Goal: Information Seeking & Learning: Learn about a topic

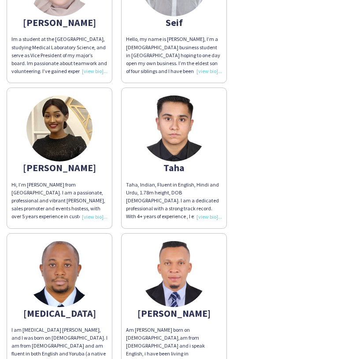
scroll to position [3386, 0]
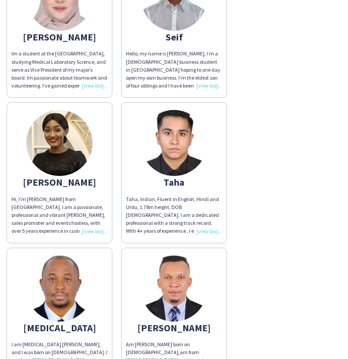
click at [178, 128] on img at bounding box center [174, 143] width 66 height 66
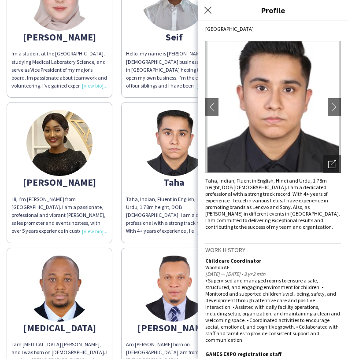
scroll to position [0, 0]
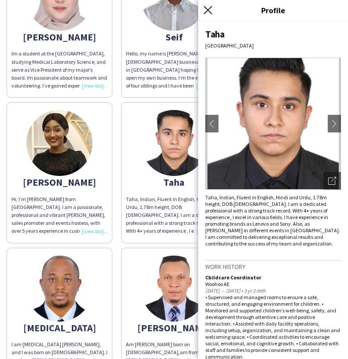
click at [208, 10] on icon at bounding box center [207, 10] width 8 height 8
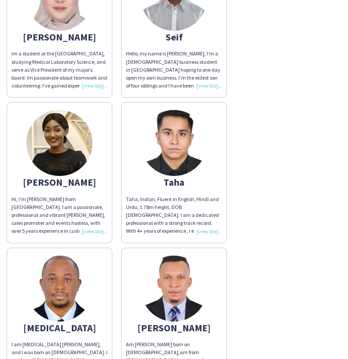
click at [179, 128] on img at bounding box center [174, 143] width 66 height 66
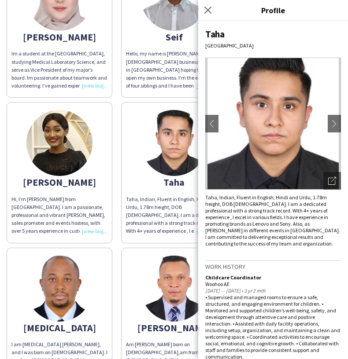
click at [281, 130] on img at bounding box center [273, 124] width 136 height 132
click at [332, 179] on icon "Open photos pop-in" at bounding box center [332, 181] width 8 height 8
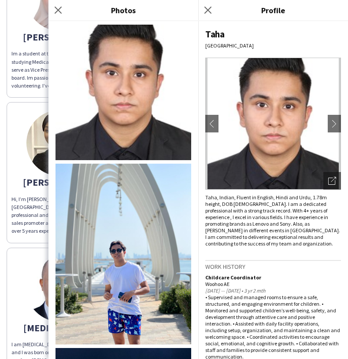
click at [275, 41] on div "Taha [GEOGRAPHIC_DATA] chevron-left chevron-right Open photos pop-in Taha, Indi…" at bounding box center [273, 190] width 150 height 338
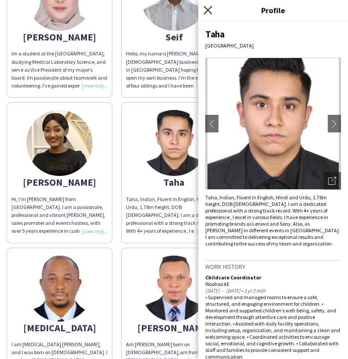
click at [208, 7] on icon "Close pop-in" at bounding box center [207, 10] width 8 height 8
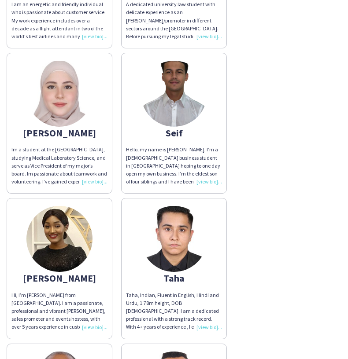
scroll to position [3290, 0]
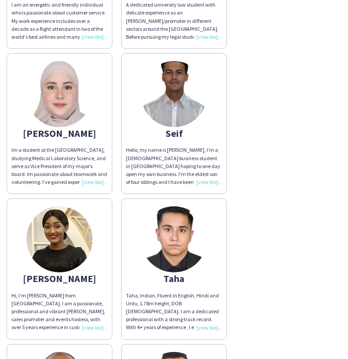
click at [94, 173] on div "Im a student at the [GEOGRAPHIC_DATA], studying Medical Laboratory Science, and…" at bounding box center [59, 166] width 96 height 40
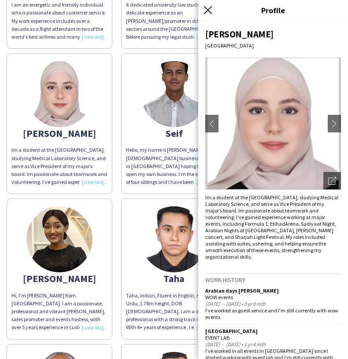
click at [209, 7] on icon "Close pop-in" at bounding box center [207, 10] width 8 height 8
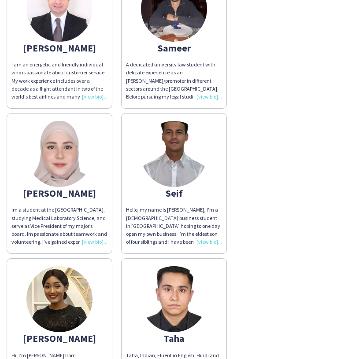
scroll to position [3228, 0]
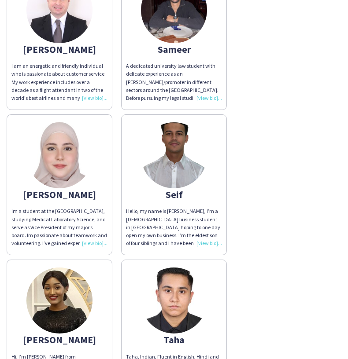
click at [193, 147] on img at bounding box center [174, 155] width 66 height 66
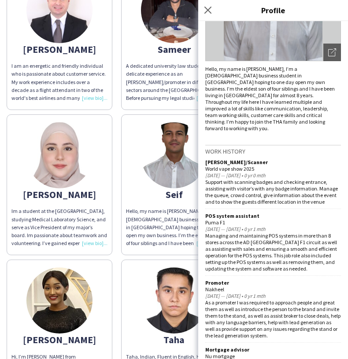
scroll to position [0, 0]
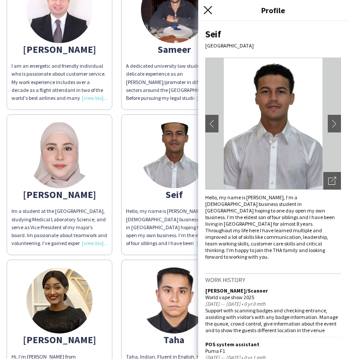
click at [210, 7] on icon at bounding box center [207, 10] width 8 height 8
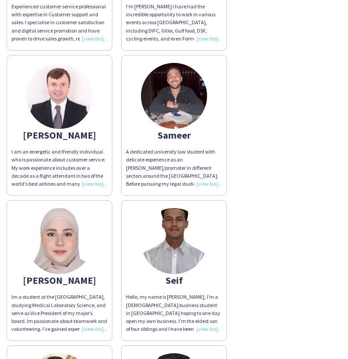
scroll to position [3142, 0]
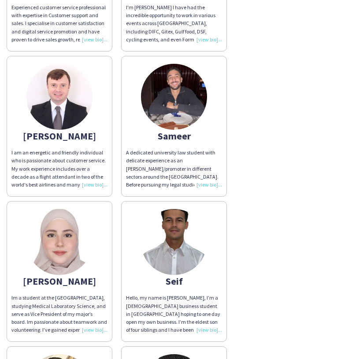
click at [177, 99] on img at bounding box center [174, 97] width 66 height 66
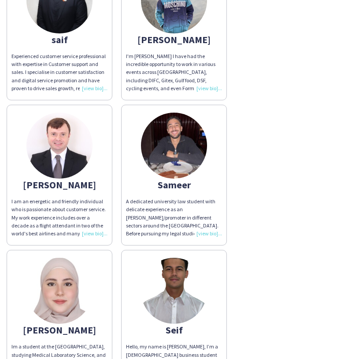
scroll to position [3091, 0]
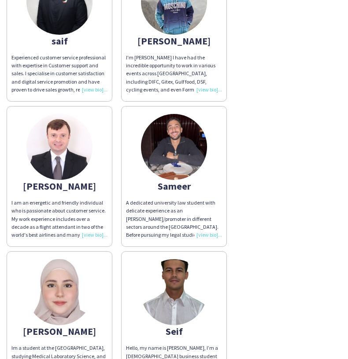
click at [57, 148] on img at bounding box center [59, 147] width 66 height 66
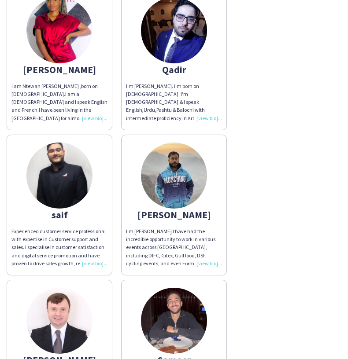
scroll to position [2917, 0]
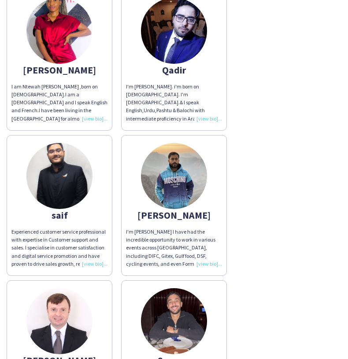
click at [188, 173] on img at bounding box center [174, 176] width 66 height 66
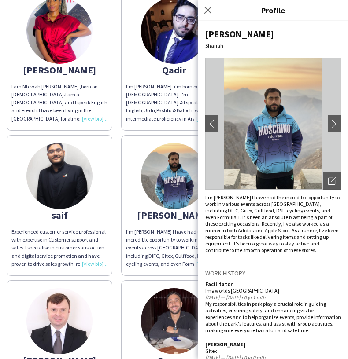
click at [57, 107] on div "I am Ntewah [PERSON_NAME] ,born on [DEMOGRAPHIC_DATA].I am a [DEMOGRAPHIC_DATA]…" at bounding box center [59, 103] width 96 height 40
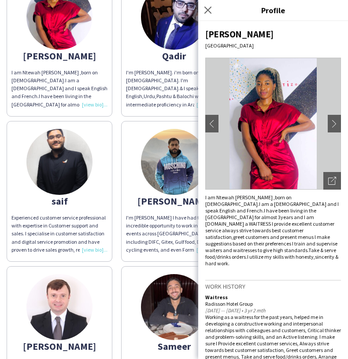
scroll to position [51, 0]
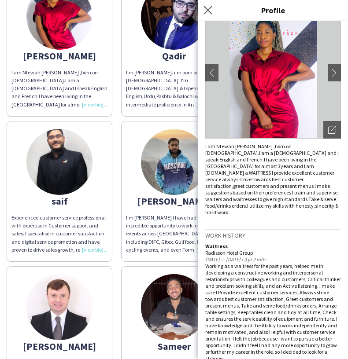
click at [210, 5] on app-icon "Close pop-in" at bounding box center [208, 10] width 13 height 13
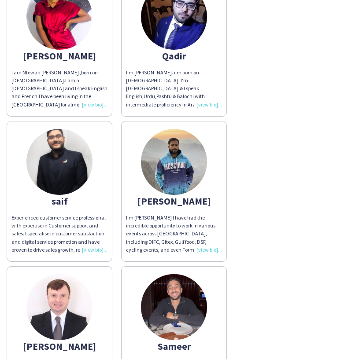
click at [187, 161] on img at bounding box center [174, 162] width 66 height 66
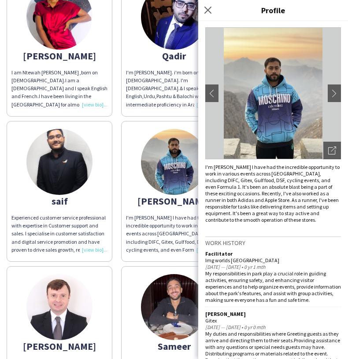
scroll to position [0, 0]
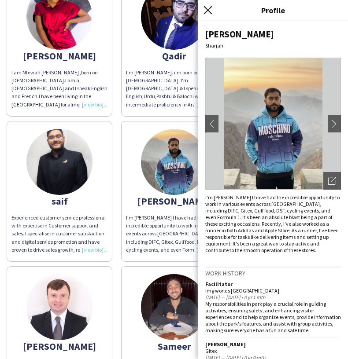
click at [209, 7] on icon "Close pop-in" at bounding box center [207, 10] width 8 height 8
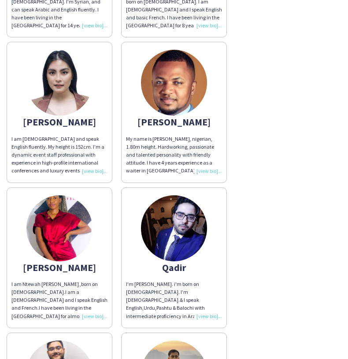
scroll to position [2718, 0]
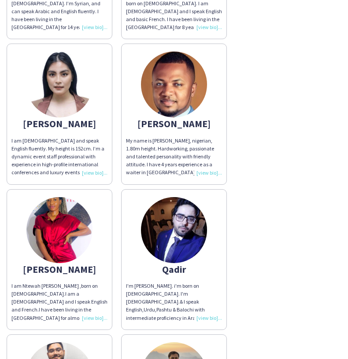
click at [59, 90] on img at bounding box center [59, 85] width 66 height 66
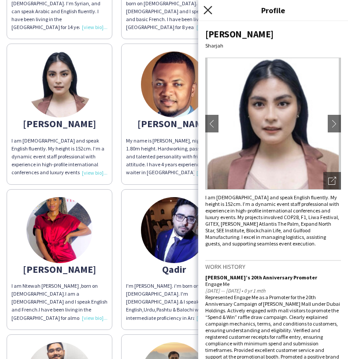
click at [206, 9] on icon at bounding box center [207, 10] width 8 height 8
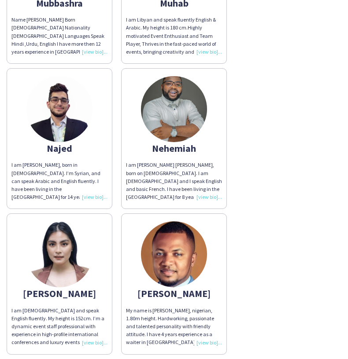
scroll to position [2546, 0]
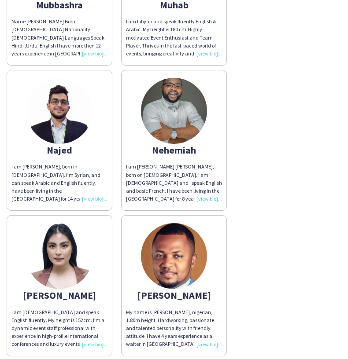
click at [82, 117] on img at bounding box center [59, 111] width 66 height 66
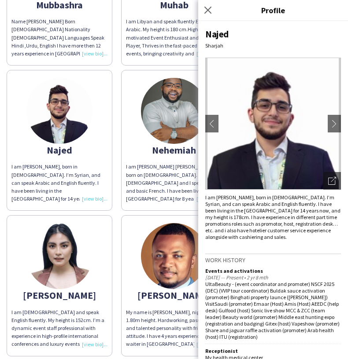
click at [126, 70] on app-share-pages-crew-card "[PERSON_NAME] am [PERSON_NAME] [PERSON_NAME], born on [DEMOGRAPHIC_DATA]. I am …" at bounding box center [174, 140] width 106 height 141
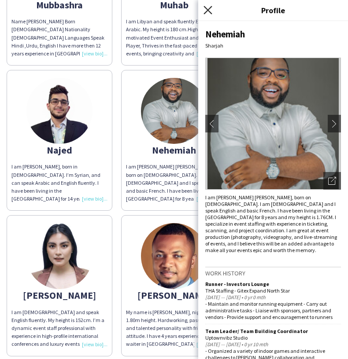
click at [210, 9] on icon "Close pop-in" at bounding box center [207, 10] width 8 height 8
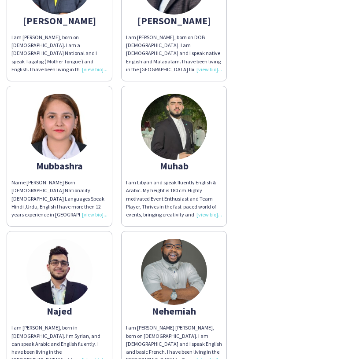
scroll to position [2383, 0]
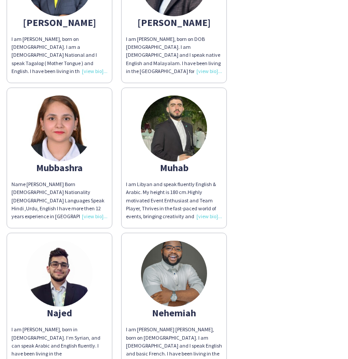
click at [89, 122] on img at bounding box center [59, 129] width 66 height 66
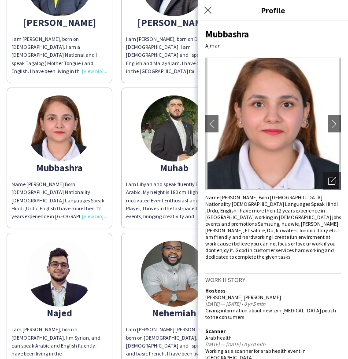
click at [127, 88] on app-share-pages-crew-card "Muhab I am Libyan and speak fluently English & Arabic. My height is 180 cm.High…" at bounding box center [174, 158] width 106 height 141
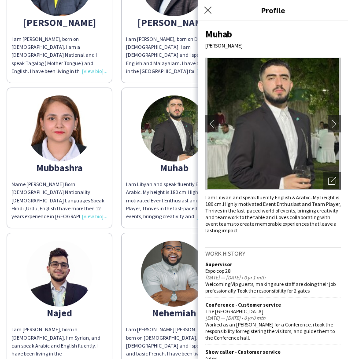
scroll to position [2326, 0]
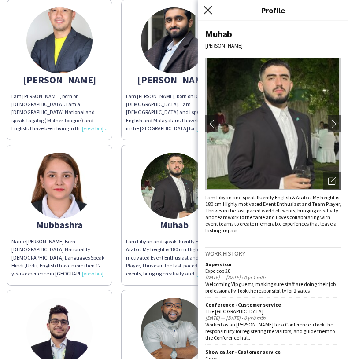
click at [209, 10] on icon "Close pop-in" at bounding box center [207, 10] width 8 height 8
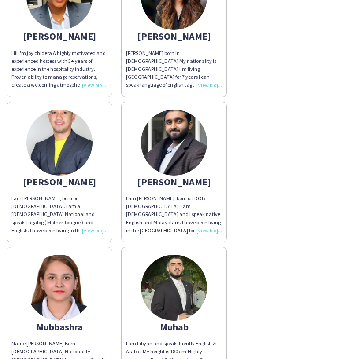
scroll to position [2221, 0]
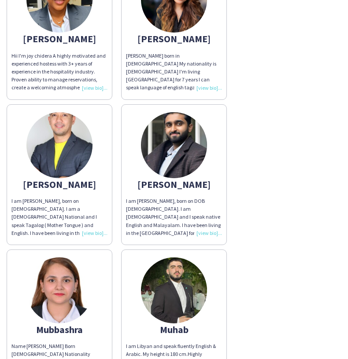
click at [65, 148] on img at bounding box center [59, 145] width 66 height 66
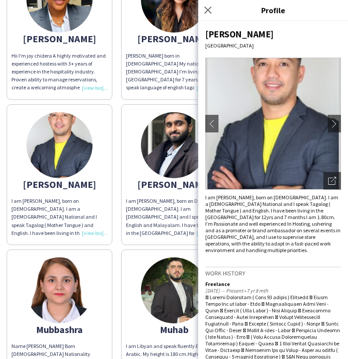
click at [275, 125] on img at bounding box center [273, 124] width 136 height 132
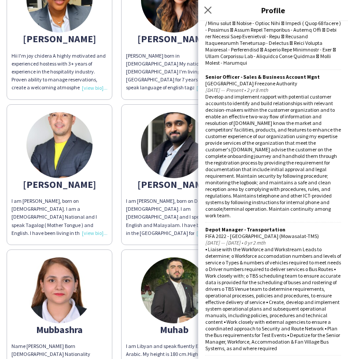
scroll to position [0, 0]
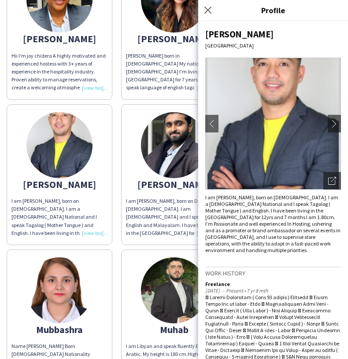
click at [290, 91] on img at bounding box center [273, 124] width 136 height 132
click at [270, 108] on img at bounding box center [273, 124] width 136 height 132
click at [276, 132] on img at bounding box center [273, 124] width 136 height 132
click at [338, 179] on div "Open photos pop-in" at bounding box center [332, 181] width 18 height 18
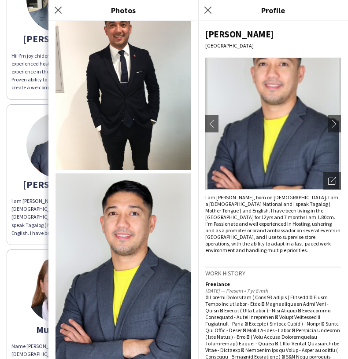
scroll to position [561, 0]
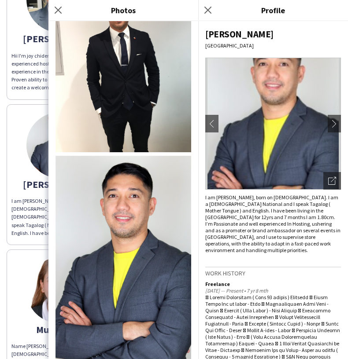
click at [28, 217] on div "I am [PERSON_NAME], born on [DEMOGRAPHIC_DATA]. I am a [DEMOGRAPHIC_DATA] Natio…" at bounding box center [59, 217] width 96 height 40
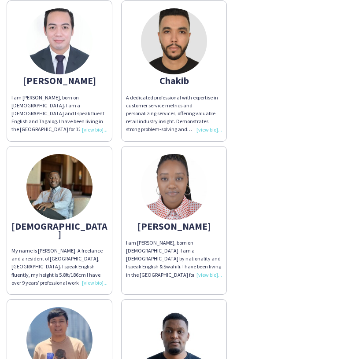
scroll to position [0, 0]
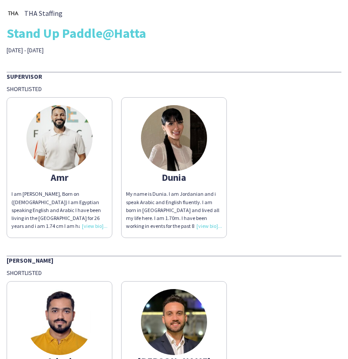
click at [65, 142] on img at bounding box center [59, 138] width 66 height 66
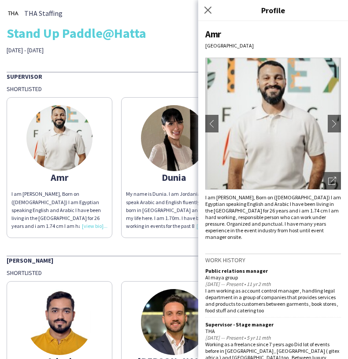
click at [273, 139] on img at bounding box center [273, 124] width 136 height 132
click at [330, 181] on icon "Open photos pop-in" at bounding box center [332, 181] width 8 height 8
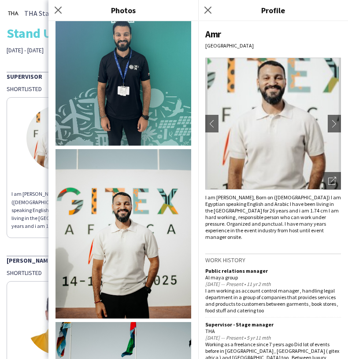
scroll to position [1059, 0]
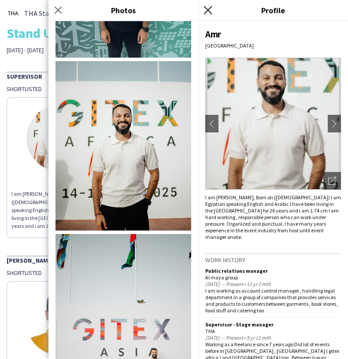
click at [210, 11] on icon "Close pop-in" at bounding box center [207, 10] width 8 height 8
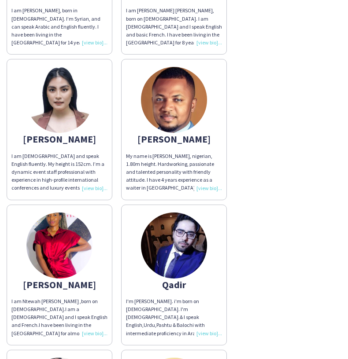
scroll to position [3447, 0]
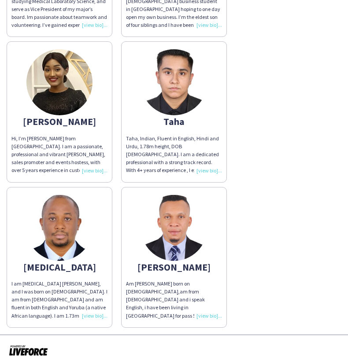
click at [173, 76] on img at bounding box center [174, 82] width 66 height 66
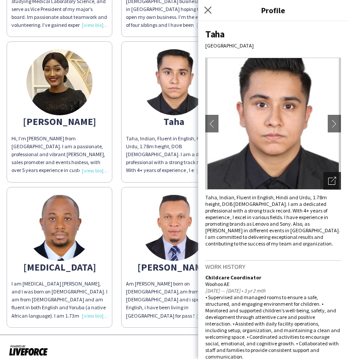
click at [333, 178] on icon "Open photos pop-in" at bounding box center [332, 181] width 8 height 8
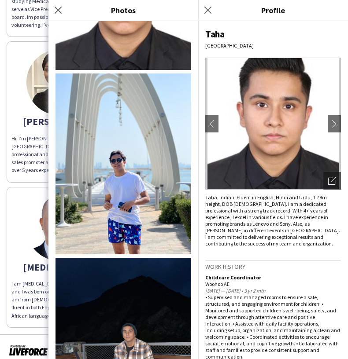
scroll to position [0, 0]
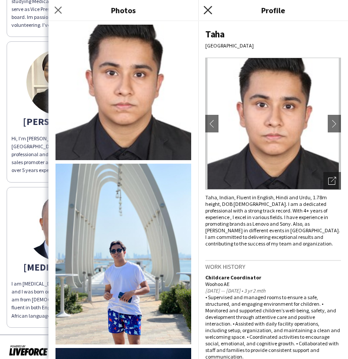
click at [208, 11] on icon "Close pop-in" at bounding box center [207, 10] width 8 height 8
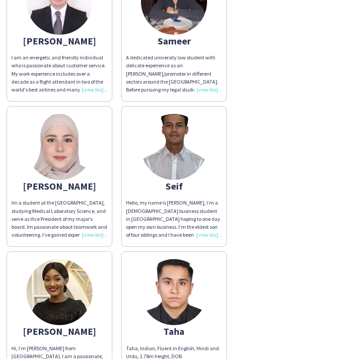
scroll to position [3231, 0]
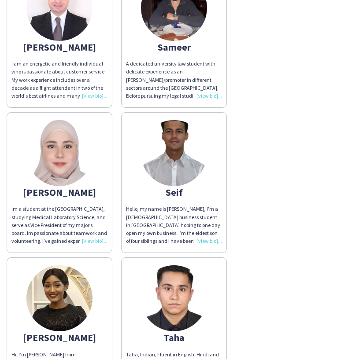
click at [177, 159] on img at bounding box center [174, 153] width 66 height 66
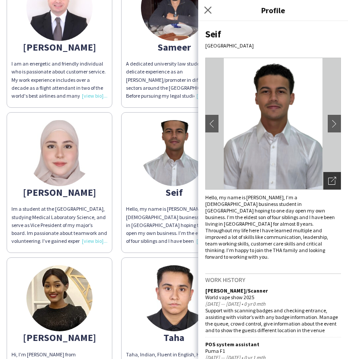
click at [330, 181] on icon "Open photos pop-in" at bounding box center [332, 181] width 8 height 8
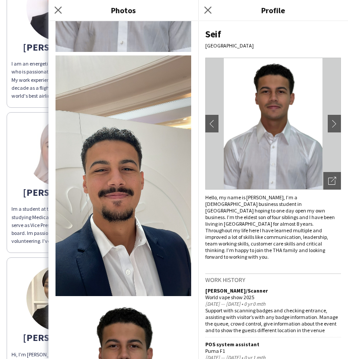
scroll to position [167, 0]
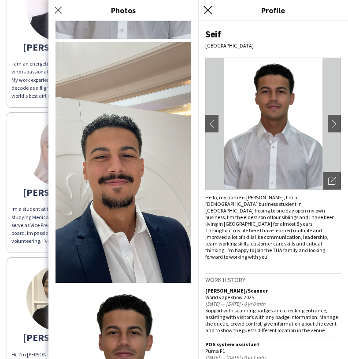
click at [208, 6] on icon "Close pop-in" at bounding box center [207, 10] width 8 height 8
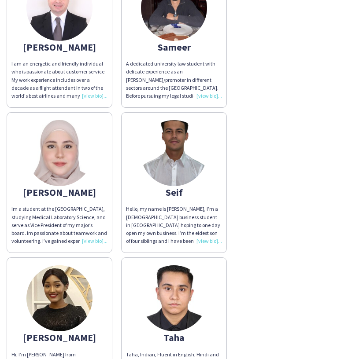
click at [173, 165] on img at bounding box center [174, 153] width 66 height 66
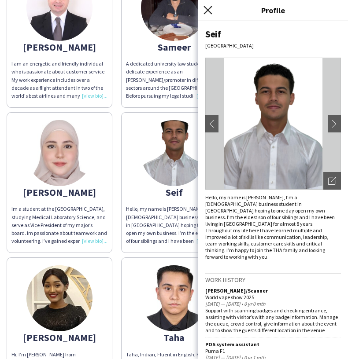
click at [209, 8] on icon at bounding box center [207, 10] width 8 height 8
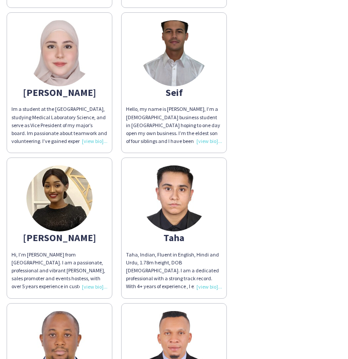
scroll to position [3348, 0]
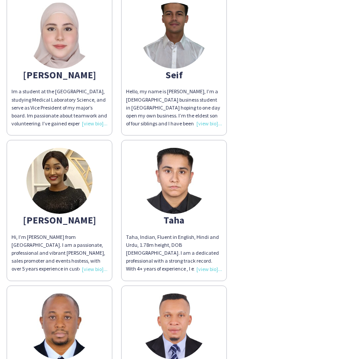
click at [187, 169] on img at bounding box center [174, 181] width 66 height 66
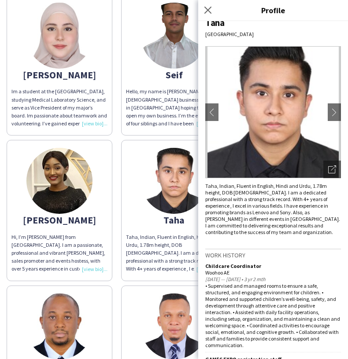
scroll to position [0, 0]
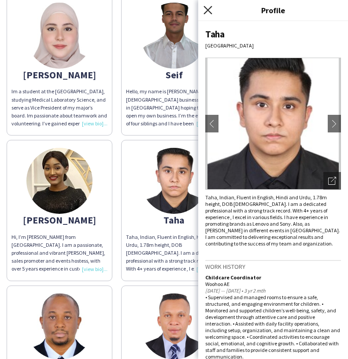
click at [208, 10] on icon at bounding box center [207, 10] width 8 height 8
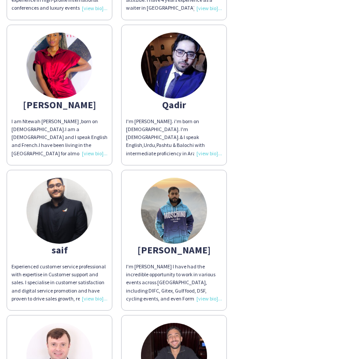
scroll to position [2871, 0]
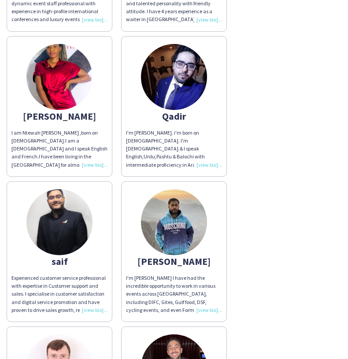
click at [175, 212] on img at bounding box center [174, 222] width 66 height 66
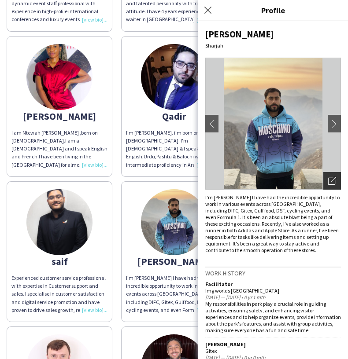
click at [332, 183] on icon "Open photos pop-in" at bounding box center [332, 181] width 8 height 8
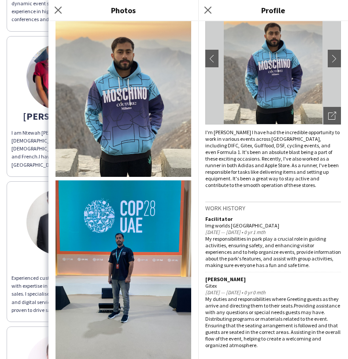
scroll to position [0, 0]
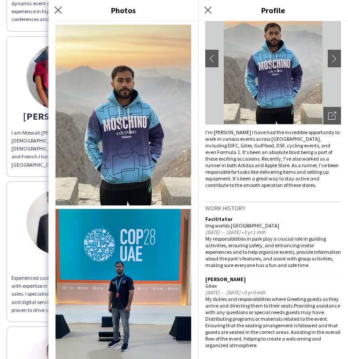
click at [93, 119] on img at bounding box center [123, 115] width 136 height 181
click at [209, 11] on icon at bounding box center [207, 10] width 8 height 8
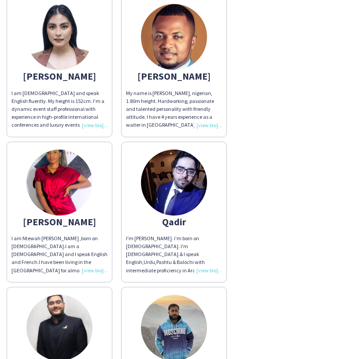
scroll to position [2765, 0]
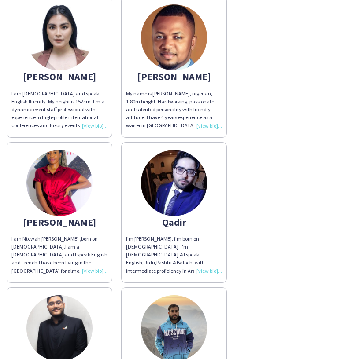
click at [184, 163] on img at bounding box center [174, 183] width 66 height 66
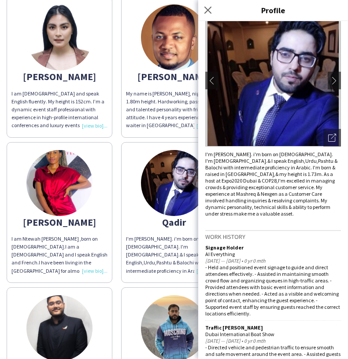
scroll to position [21, 0]
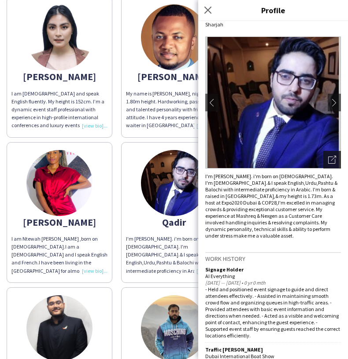
click at [333, 160] on icon "Open photos pop-in" at bounding box center [332, 160] width 8 height 8
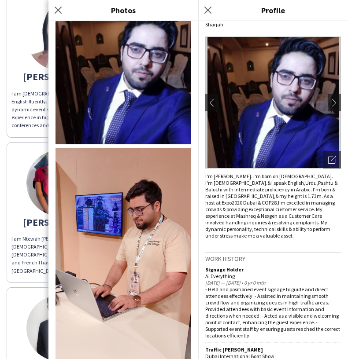
scroll to position [0, 0]
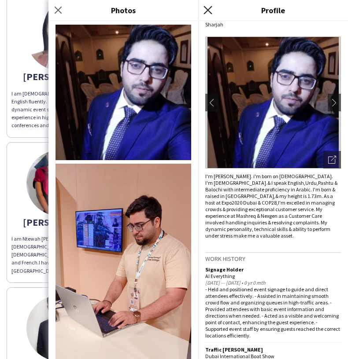
click at [208, 12] on icon "Close pop-in" at bounding box center [207, 10] width 8 height 8
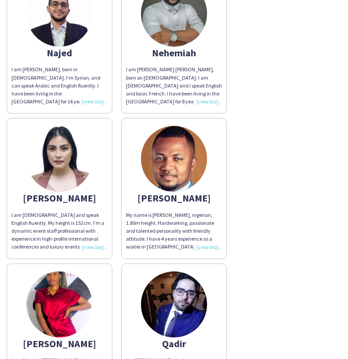
scroll to position [2637, 0]
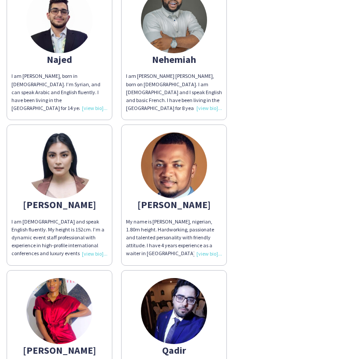
click at [62, 169] on img at bounding box center [59, 166] width 66 height 66
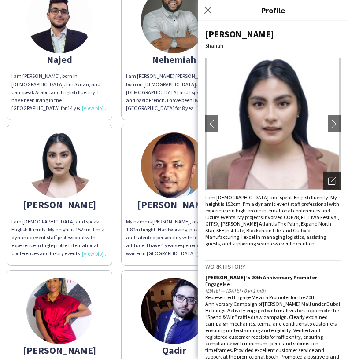
click at [335, 183] on icon "Open photos pop-in" at bounding box center [332, 181] width 8 height 8
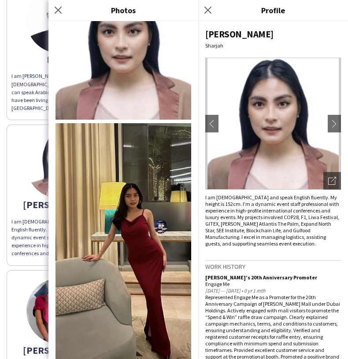
scroll to position [0, 0]
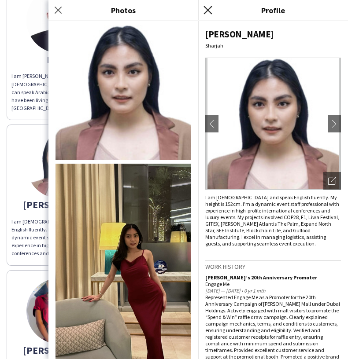
click at [209, 11] on icon "Close pop-in" at bounding box center [207, 10] width 8 height 8
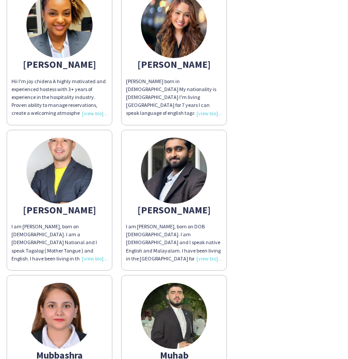
scroll to position [2139, 0]
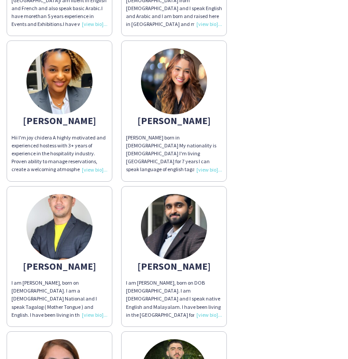
click at [180, 71] on img at bounding box center [174, 81] width 66 height 66
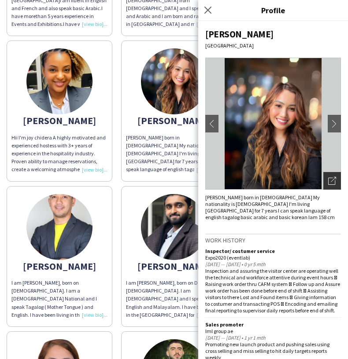
click at [328, 182] on icon "Open photos pop-in" at bounding box center [332, 181] width 8 height 8
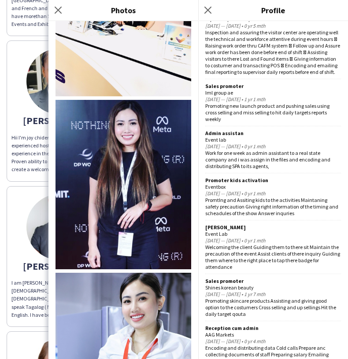
scroll to position [745, 0]
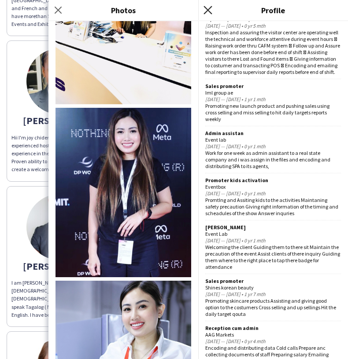
click at [203, 10] on icon "Close pop-in" at bounding box center [207, 10] width 8 height 8
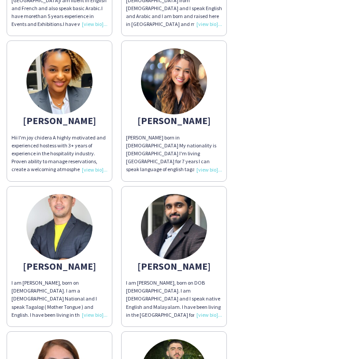
click at [74, 89] on img at bounding box center [59, 81] width 66 height 66
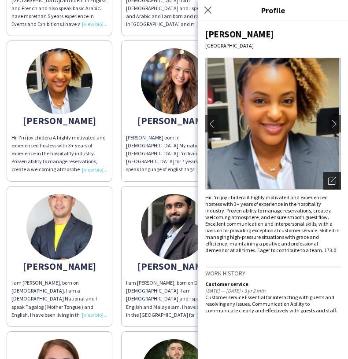
click at [334, 184] on icon "Open photos pop-in" at bounding box center [332, 181] width 8 height 8
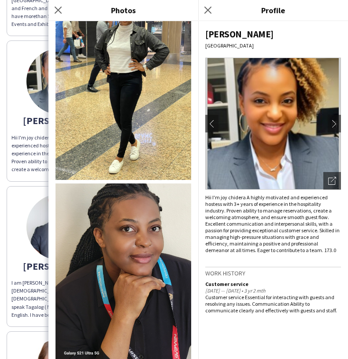
scroll to position [170, 0]
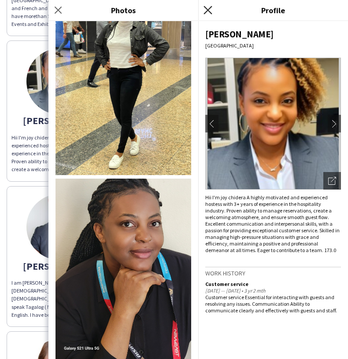
click at [207, 7] on icon "Close pop-in" at bounding box center [207, 10] width 8 height 8
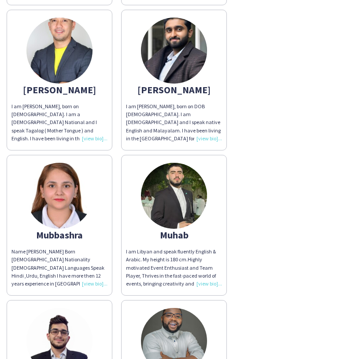
scroll to position [2328, 0]
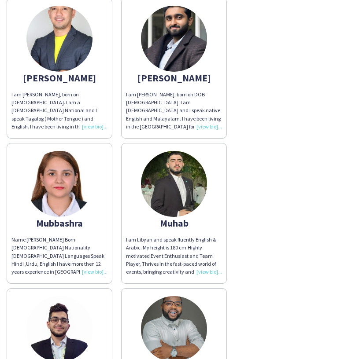
click at [74, 186] on img at bounding box center [59, 184] width 66 height 66
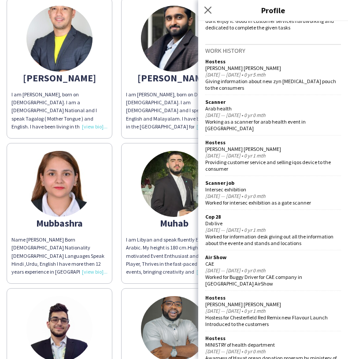
scroll to position [276, 0]
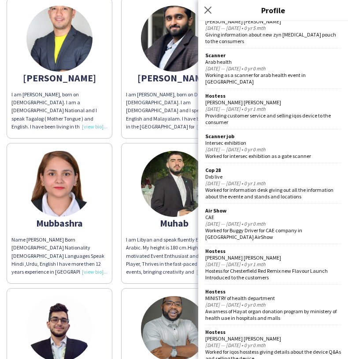
click at [144, 98] on div "I am [PERSON_NAME], born on DOB [DEMOGRAPHIC_DATA]. I am [DEMOGRAPHIC_DATA] and…" at bounding box center [174, 111] width 96 height 40
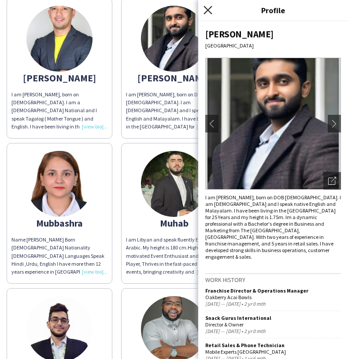
click at [208, 8] on icon "Close pop-in" at bounding box center [207, 10] width 8 height 8
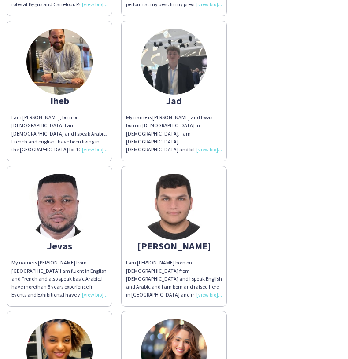
scroll to position [1869, 0]
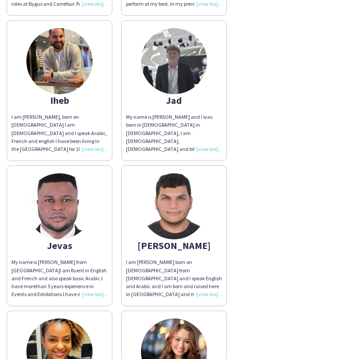
click at [173, 202] on img at bounding box center [174, 206] width 66 height 66
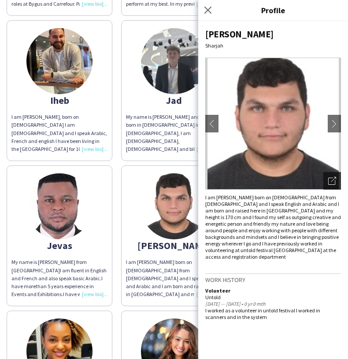
click at [333, 181] on icon "Open photos pop-in" at bounding box center [332, 181] width 8 height 8
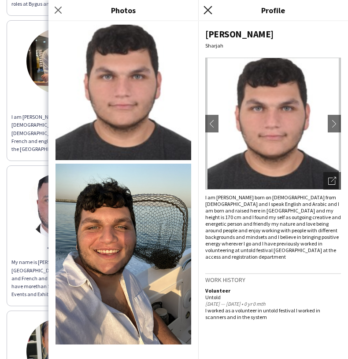
click at [209, 9] on icon at bounding box center [207, 10] width 8 height 8
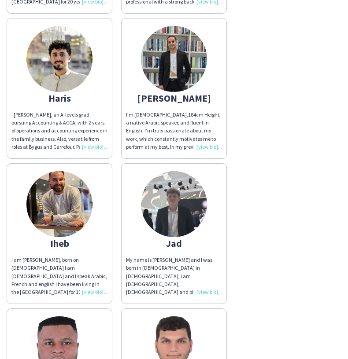
scroll to position [1745, 0]
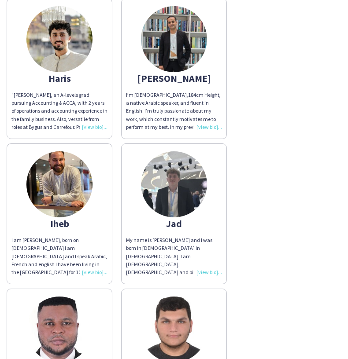
click at [181, 170] on img at bounding box center [174, 184] width 66 height 66
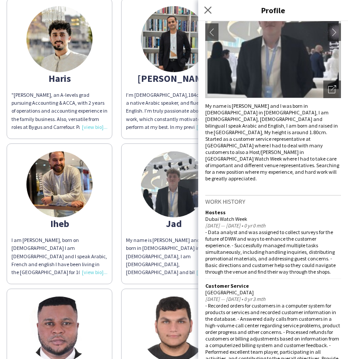
scroll to position [0, 0]
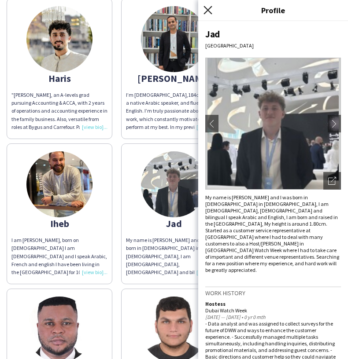
click at [204, 9] on icon "Close pop-in" at bounding box center [207, 10] width 8 height 8
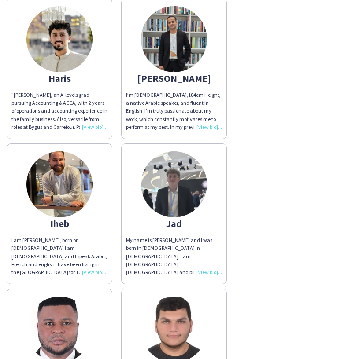
click at [60, 175] on img at bounding box center [59, 184] width 66 height 66
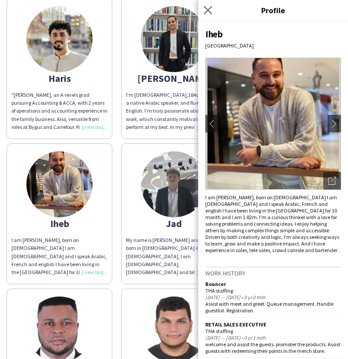
click at [212, 7] on app-icon "Close pop-in" at bounding box center [208, 10] width 13 height 13
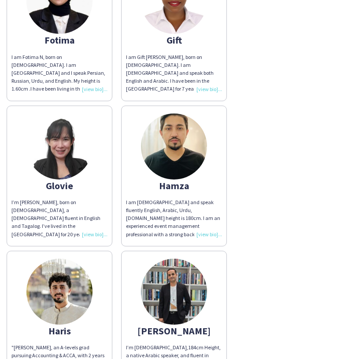
scroll to position [1386, 0]
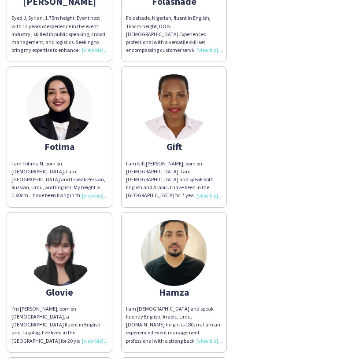
click at [182, 89] on img at bounding box center [174, 107] width 66 height 66
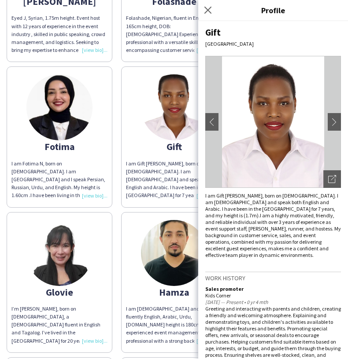
scroll to position [0, 0]
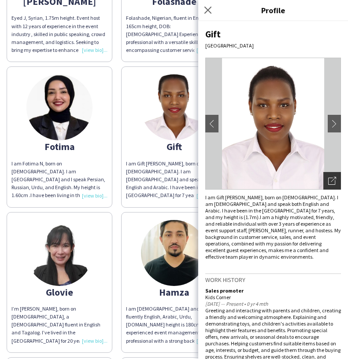
click at [332, 180] on icon "Open photos pop-in" at bounding box center [332, 181] width 8 height 8
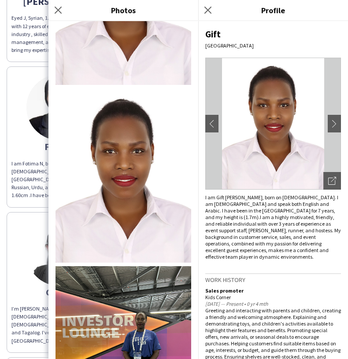
scroll to position [114, 0]
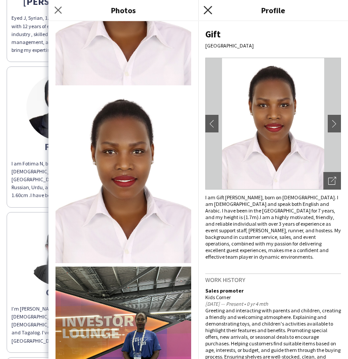
click at [205, 10] on icon "Close pop-in" at bounding box center [207, 10] width 8 height 8
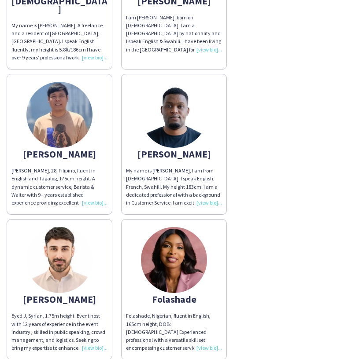
scroll to position [1052, 0]
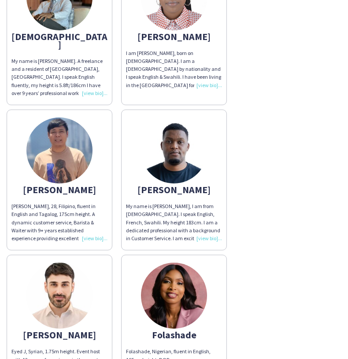
click at [65, 144] on img at bounding box center [59, 151] width 66 height 66
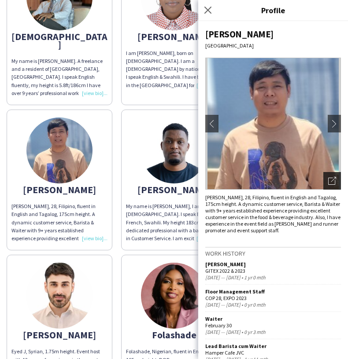
click at [329, 181] on icon "Open photos pop-in" at bounding box center [332, 181] width 8 height 8
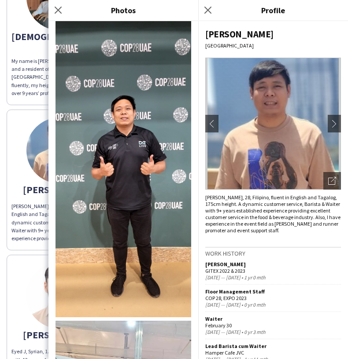
scroll to position [684, 0]
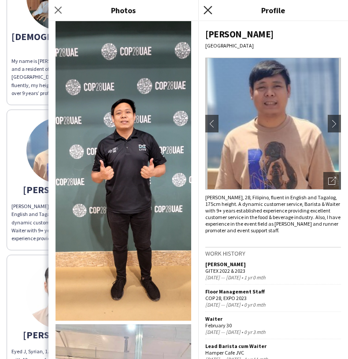
click at [208, 8] on icon at bounding box center [207, 10] width 8 height 8
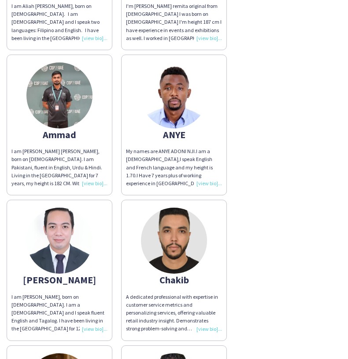
scroll to position [646, 0]
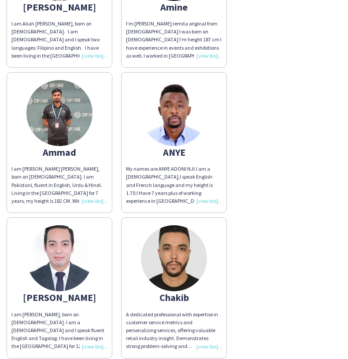
click at [67, 121] on img at bounding box center [59, 113] width 66 height 66
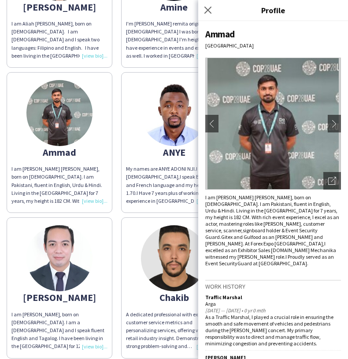
click at [282, 131] on img at bounding box center [273, 124] width 136 height 132
click at [335, 178] on icon at bounding box center [333, 179] width 5 height 5
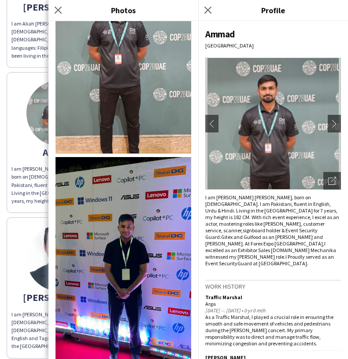
scroll to position [250, 0]
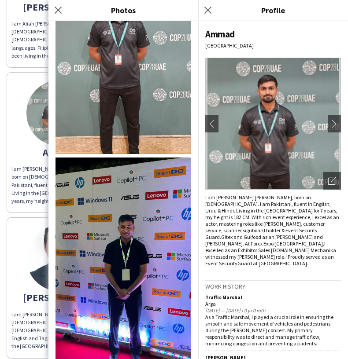
click at [151, 216] on img at bounding box center [123, 278] width 136 height 241
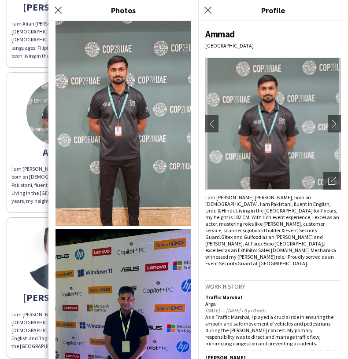
scroll to position [153, 0]
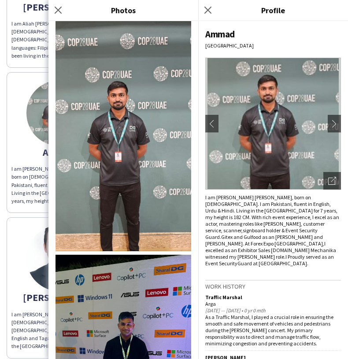
click at [114, 177] on img at bounding box center [123, 131] width 136 height 240
click at [207, 12] on icon "Close pop-in" at bounding box center [207, 10] width 8 height 8
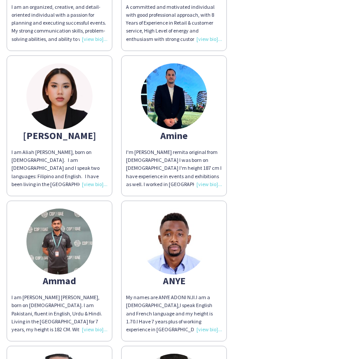
scroll to position [512, 0]
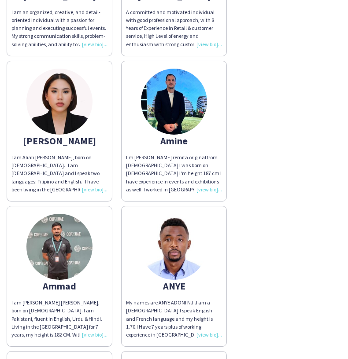
click at [192, 99] on img at bounding box center [174, 102] width 66 height 66
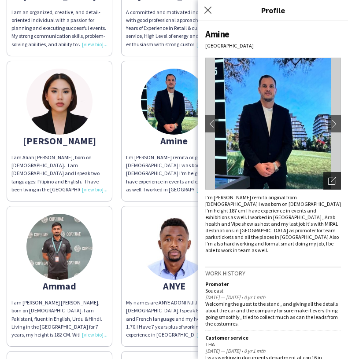
click at [333, 181] on icon "Open photos pop-in" at bounding box center [332, 181] width 8 height 8
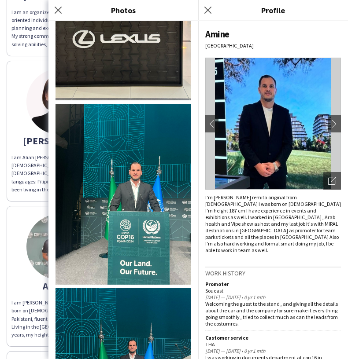
scroll to position [1030, 0]
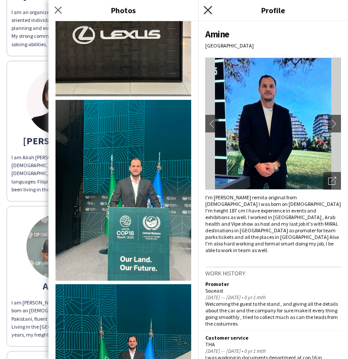
click at [210, 11] on icon "Close pop-in" at bounding box center [207, 10] width 8 height 8
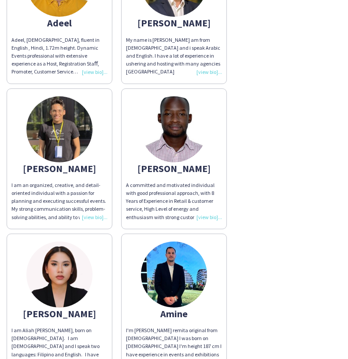
scroll to position [323, 0]
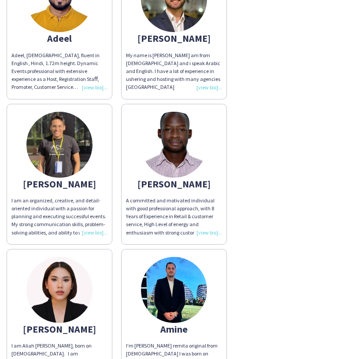
click at [63, 136] on img at bounding box center [59, 145] width 66 height 66
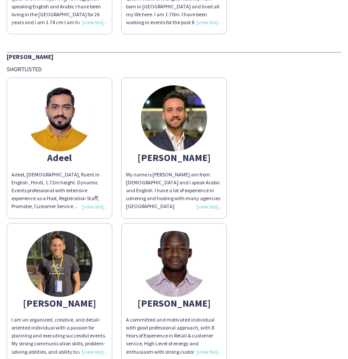
scroll to position [204, 0]
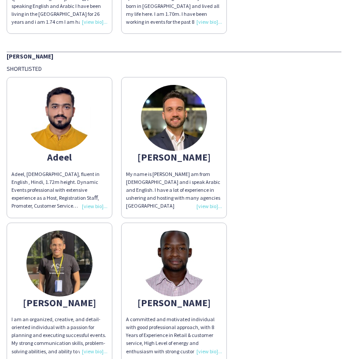
click at [182, 118] on img at bounding box center [174, 118] width 66 height 66
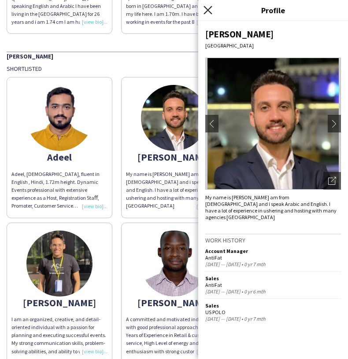
click at [207, 6] on icon "Close pop-in" at bounding box center [207, 10] width 8 height 8
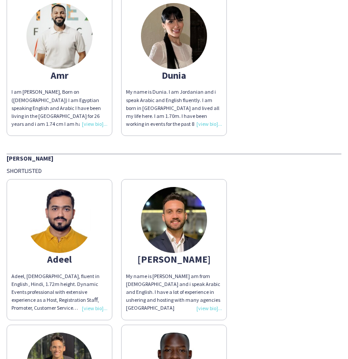
scroll to position [101, 0]
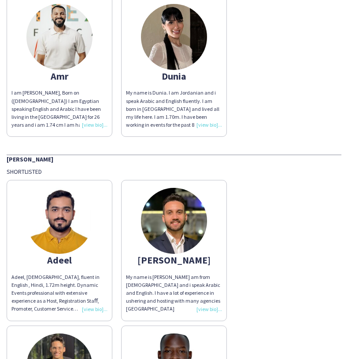
click at [57, 248] on img at bounding box center [59, 221] width 66 height 66
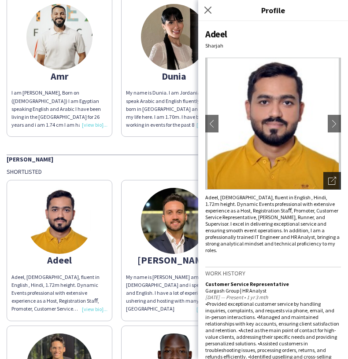
click at [336, 180] on div "Open photos pop-in" at bounding box center [332, 181] width 18 height 18
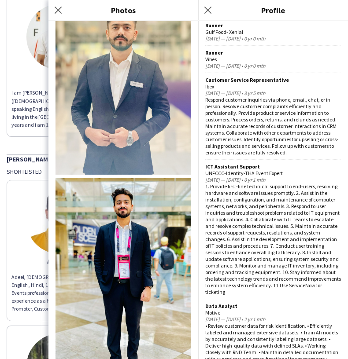
scroll to position [354, 0]
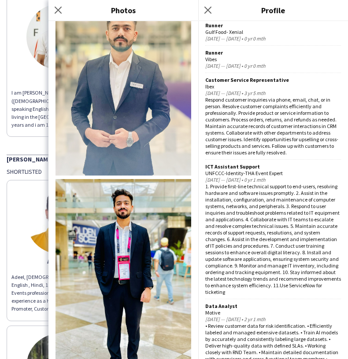
click at [128, 226] on img at bounding box center [123, 290] width 136 height 222
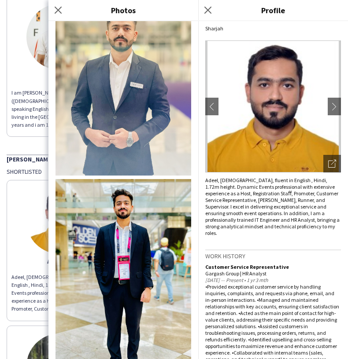
scroll to position [0, 0]
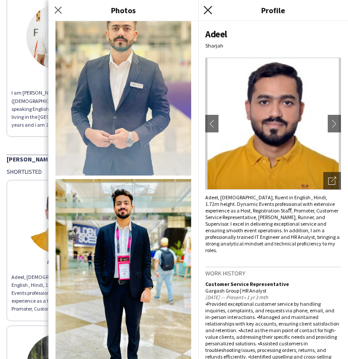
click at [207, 11] on icon "Close pop-in" at bounding box center [207, 10] width 8 height 8
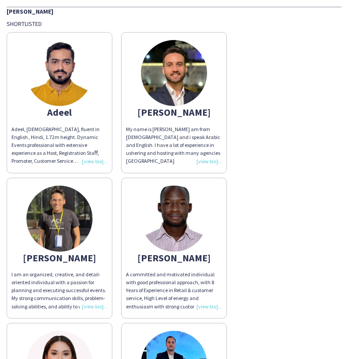
scroll to position [256, 0]
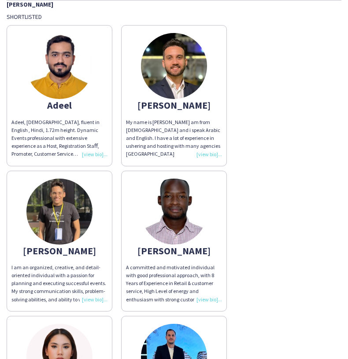
click at [181, 79] on img at bounding box center [174, 66] width 66 height 66
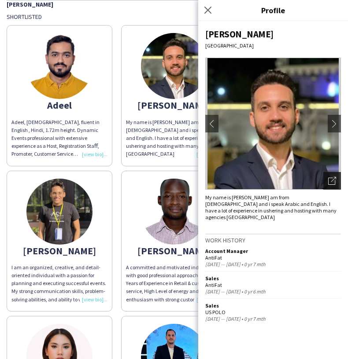
click at [334, 181] on icon "Open photos pop-in" at bounding box center [332, 181] width 8 height 8
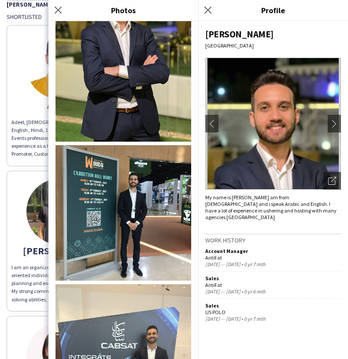
scroll to position [309, 0]
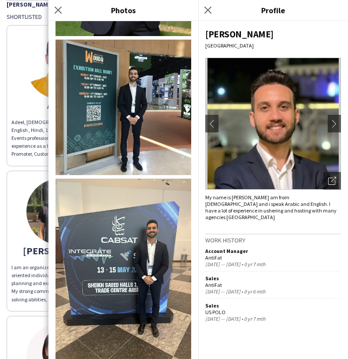
click at [216, 9] on div "Close pop-in" at bounding box center [209, 10] width 22 height 20
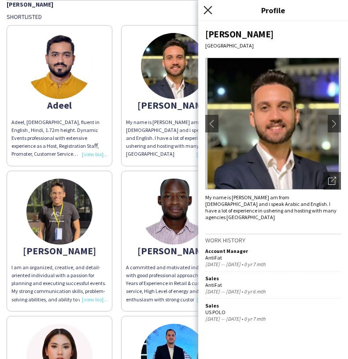
click at [207, 11] on icon at bounding box center [207, 10] width 8 height 8
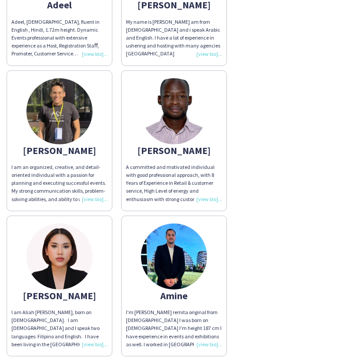
scroll to position [356, 0]
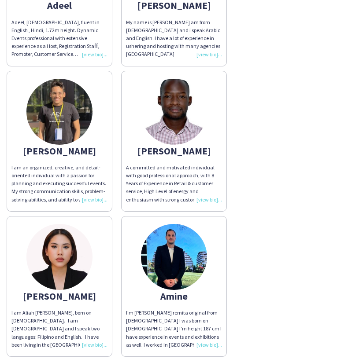
click at [178, 121] on img at bounding box center [174, 112] width 66 height 66
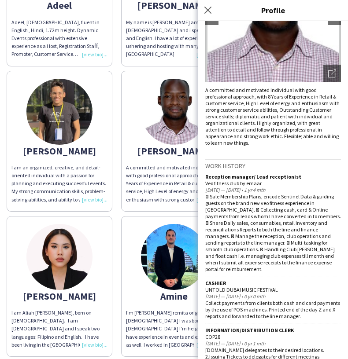
scroll to position [0, 0]
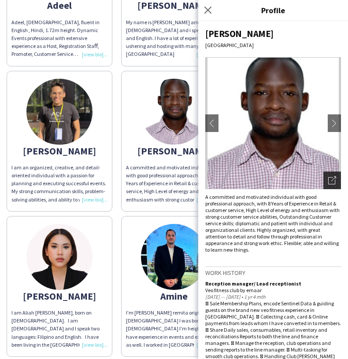
click at [334, 184] on icon at bounding box center [331, 180] width 7 height 7
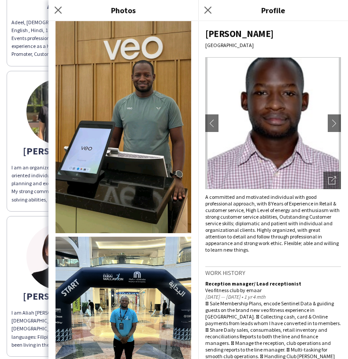
scroll to position [403, 0]
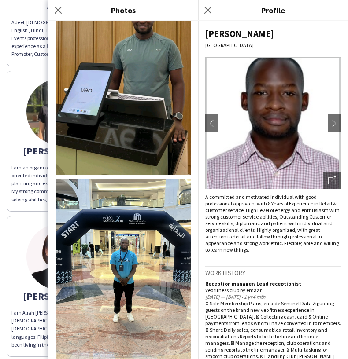
click at [116, 268] on img at bounding box center [123, 269] width 136 height 181
click at [212, 8] on app-icon "Close pop-in" at bounding box center [208, 10] width 13 height 13
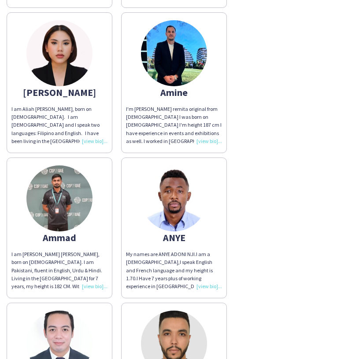
scroll to position [561, 0]
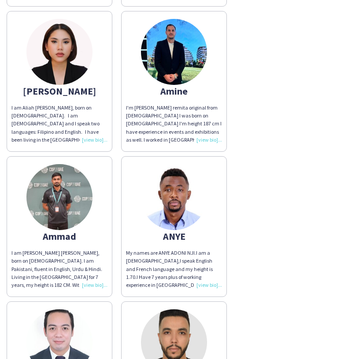
click at [57, 70] on img at bounding box center [59, 52] width 66 height 66
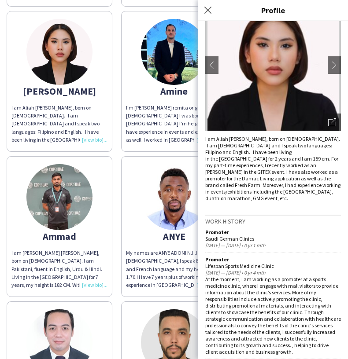
scroll to position [0, 0]
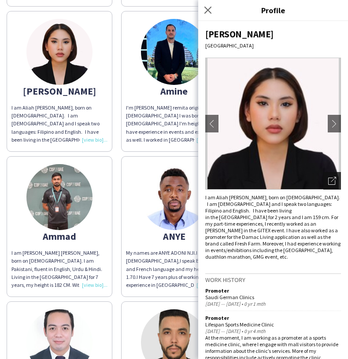
click at [335, 181] on icon at bounding box center [331, 181] width 7 height 7
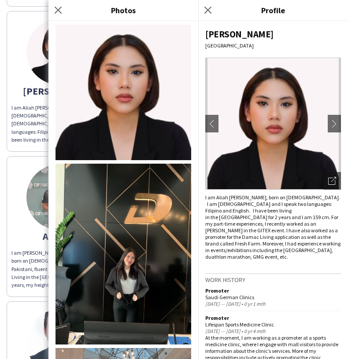
scroll to position [539, 0]
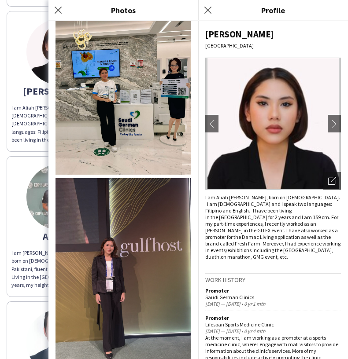
click at [108, 260] on img at bounding box center [123, 268] width 136 height 181
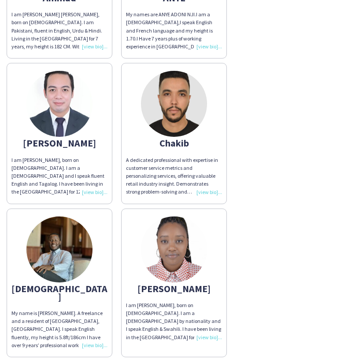
scroll to position [815, 0]
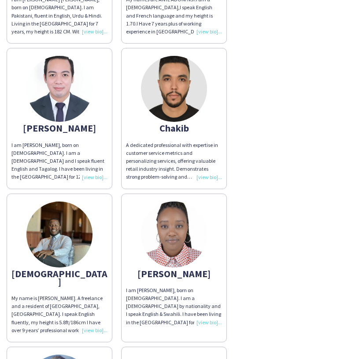
click at [53, 98] on img at bounding box center [59, 89] width 66 height 66
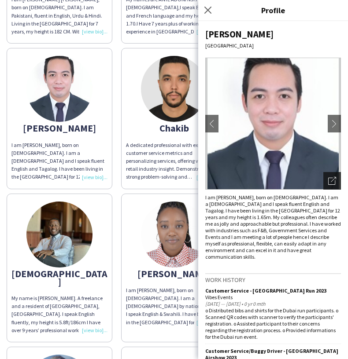
click at [332, 175] on div "Open photos pop-in" at bounding box center [332, 181] width 18 height 18
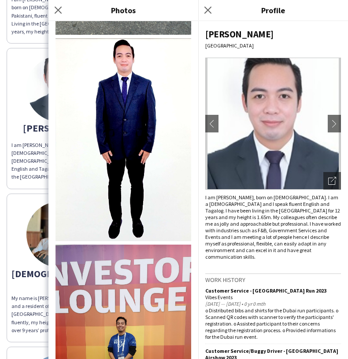
scroll to position [636, 0]
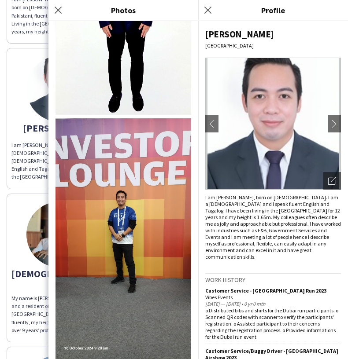
click at [124, 221] on img at bounding box center [123, 238] width 136 height 241
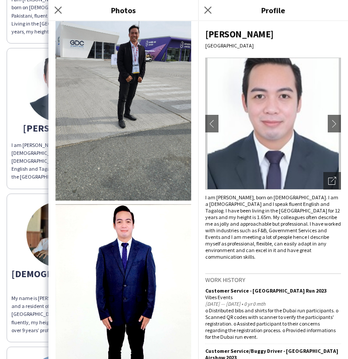
scroll to position [0, 0]
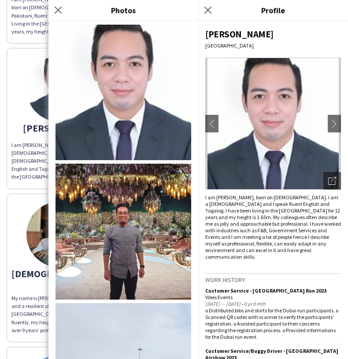
click at [127, 231] on img at bounding box center [123, 232] width 136 height 136
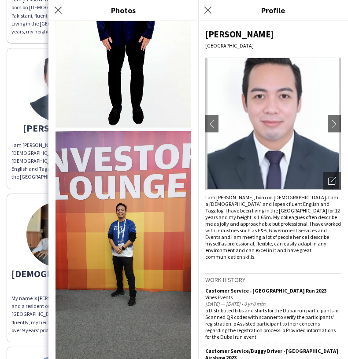
scroll to position [624, 0]
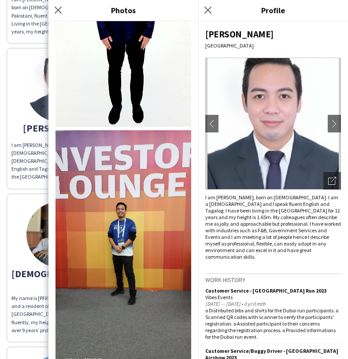
click at [120, 230] on img at bounding box center [123, 250] width 136 height 241
click at [208, 11] on icon "Close pop-in" at bounding box center [207, 10] width 8 height 8
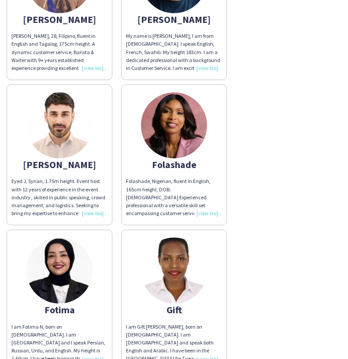
scroll to position [1224, 0]
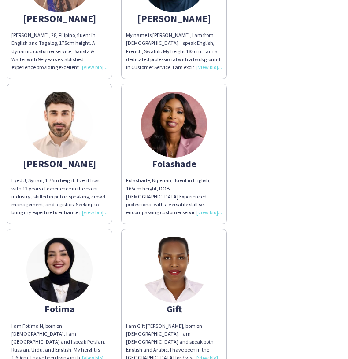
click at [63, 107] on img at bounding box center [59, 125] width 66 height 66
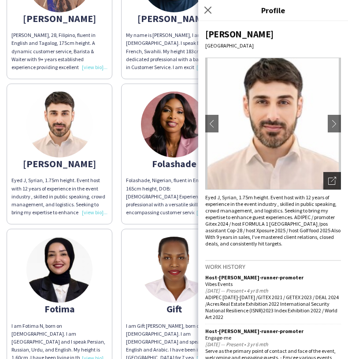
click at [329, 188] on div "Open photos pop-in" at bounding box center [332, 181] width 18 height 18
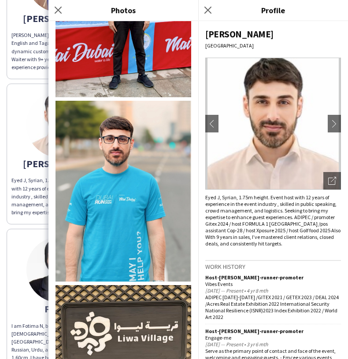
scroll to position [2010, 0]
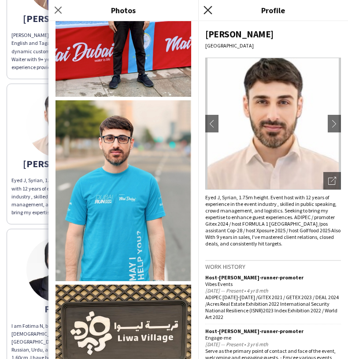
click at [206, 8] on icon "Close pop-in" at bounding box center [207, 10] width 8 height 8
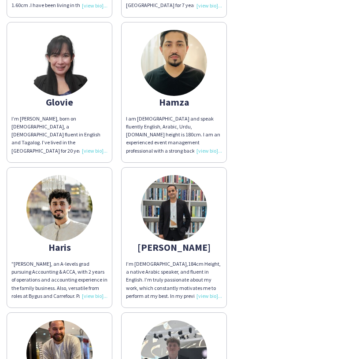
scroll to position [1577, 0]
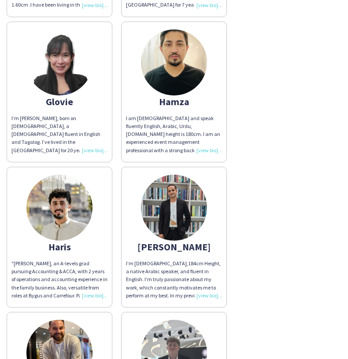
click at [60, 204] on img at bounding box center [59, 208] width 66 height 66
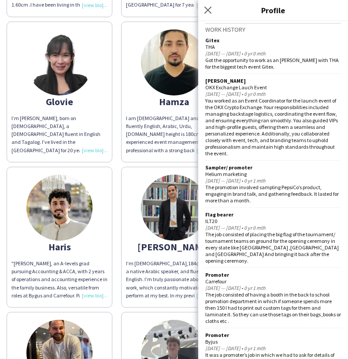
scroll to position [0, 0]
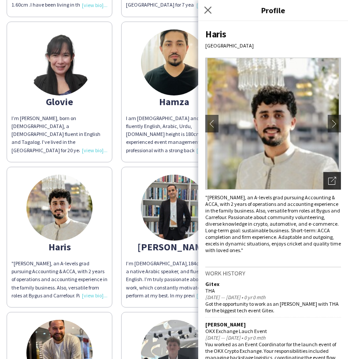
click at [335, 181] on icon "Open photos pop-in" at bounding box center [332, 181] width 8 height 8
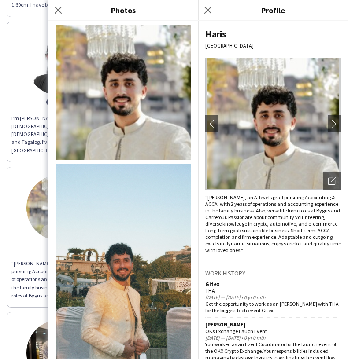
scroll to position [8, 0]
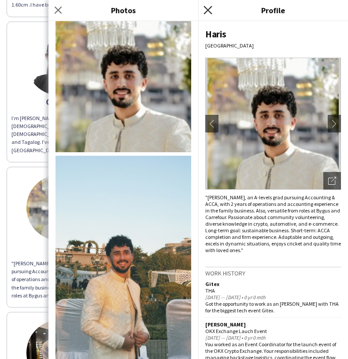
click at [210, 11] on icon "Close pop-in" at bounding box center [207, 10] width 8 height 8
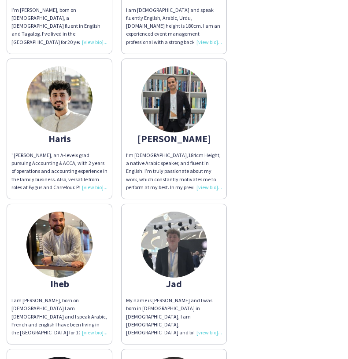
scroll to position [1693, 0]
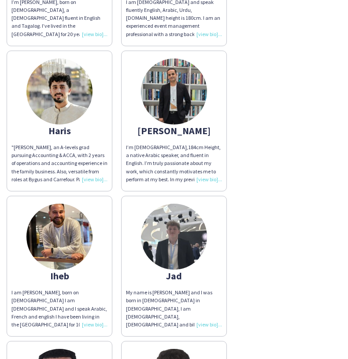
click at [180, 92] on img at bounding box center [174, 92] width 66 height 66
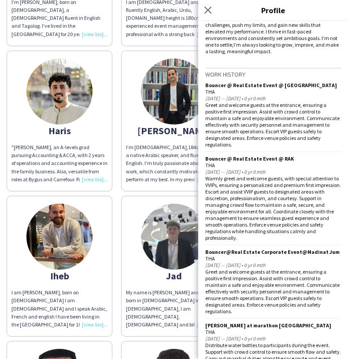
scroll to position [0, 0]
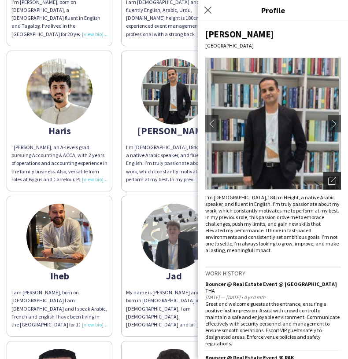
click at [335, 182] on icon at bounding box center [331, 181] width 7 height 7
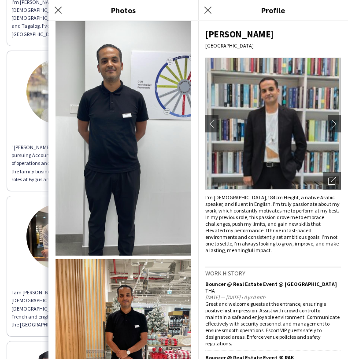
scroll to position [887, 0]
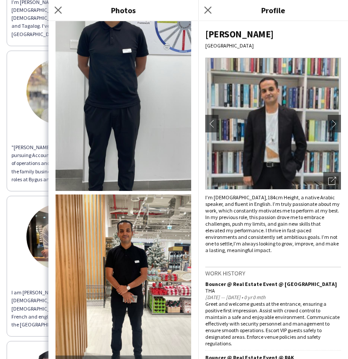
click at [116, 122] on img at bounding box center [123, 70] width 136 height 241
click at [208, 10] on icon at bounding box center [207, 10] width 8 height 8
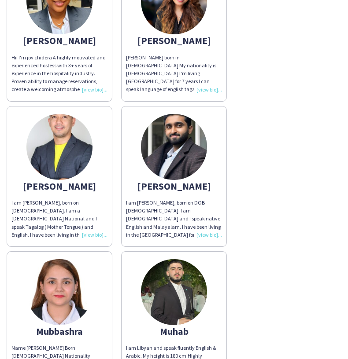
scroll to position [2221, 0]
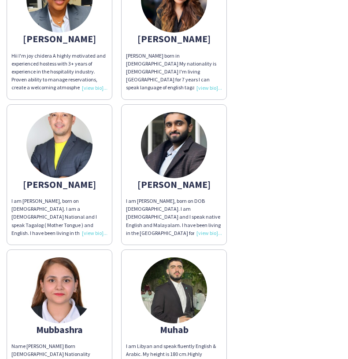
click at [172, 151] on img at bounding box center [174, 145] width 66 height 66
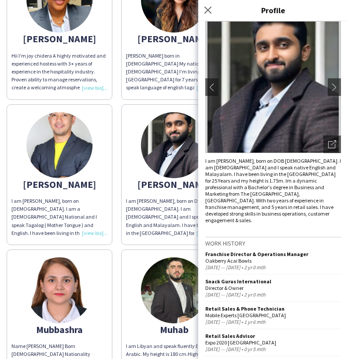
scroll to position [55, 0]
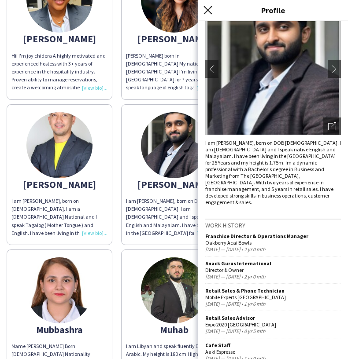
click at [209, 6] on icon "Close pop-in" at bounding box center [207, 10] width 8 height 8
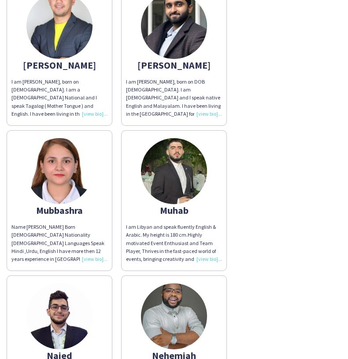
scroll to position [2421, 0]
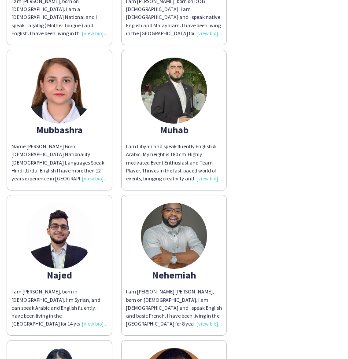
click at [66, 240] on img at bounding box center [59, 236] width 66 height 66
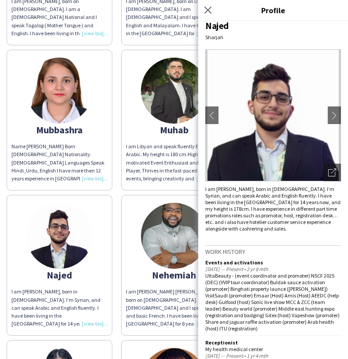
scroll to position [0, 0]
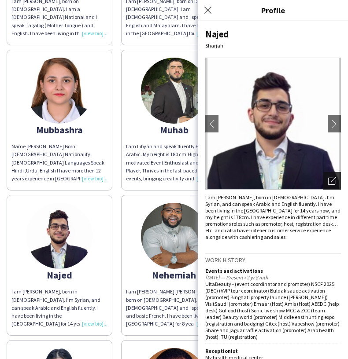
click at [331, 179] on icon "Open photos pop-in" at bounding box center [332, 181] width 8 height 8
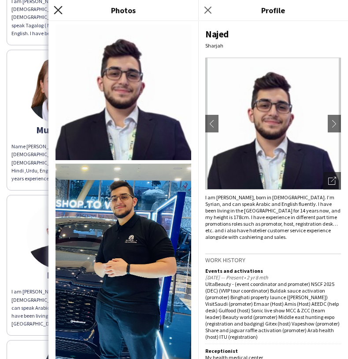
click at [55, 8] on icon "Close pop-in" at bounding box center [58, 10] width 8 height 8
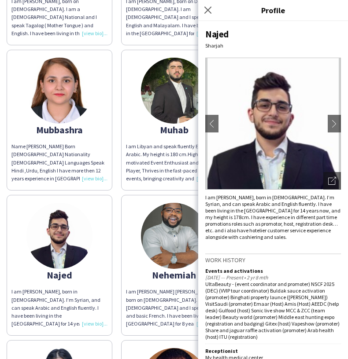
click at [162, 177] on app-share-pages-crew-card "Muhab I am Libyan and speak fluently English & Arabic. My height is 180 cm.High…" at bounding box center [174, 120] width 106 height 141
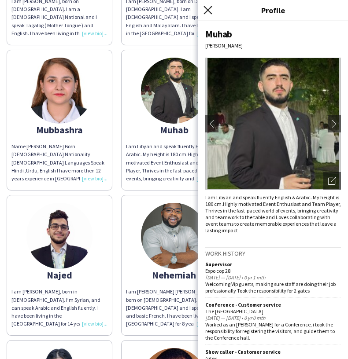
click at [204, 10] on icon "Close pop-in" at bounding box center [207, 10] width 8 height 8
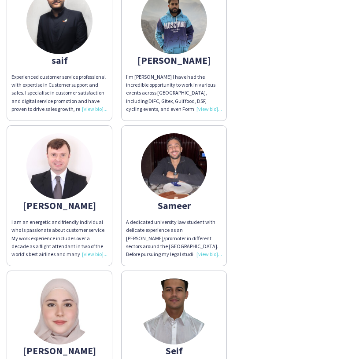
scroll to position [3073, 0]
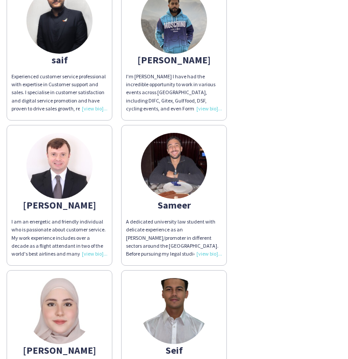
click at [177, 159] on img at bounding box center [174, 166] width 66 height 66
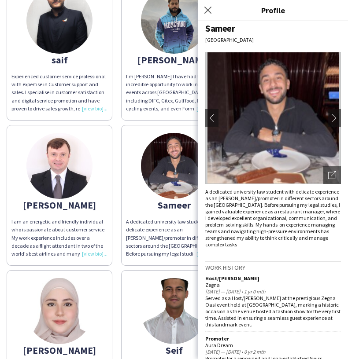
scroll to position [0, 0]
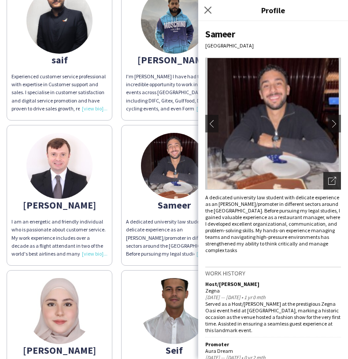
click at [333, 179] on icon "Open photos pop-in" at bounding box center [332, 181] width 8 height 8
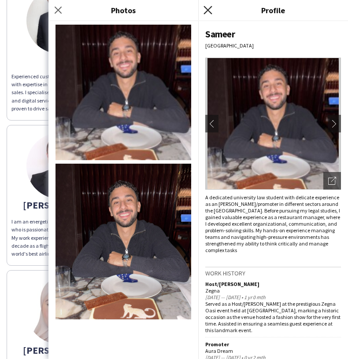
click at [209, 7] on icon "Close pop-in" at bounding box center [207, 10] width 8 height 8
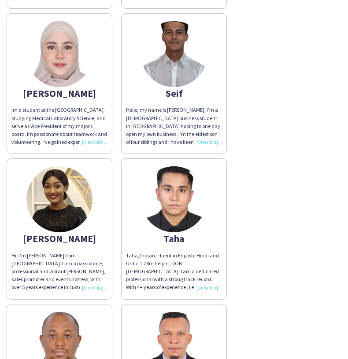
scroll to position [3330, 0]
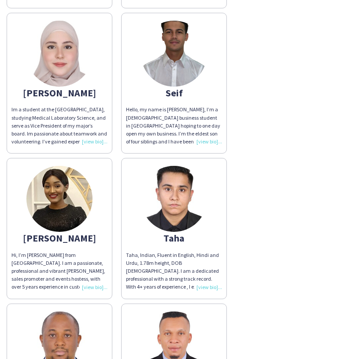
click at [173, 196] on img at bounding box center [174, 199] width 66 height 66
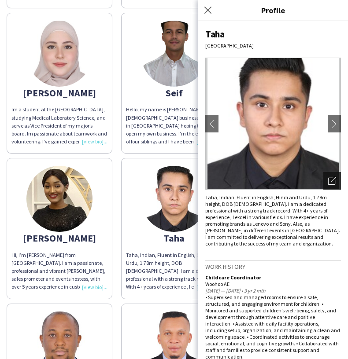
click at [330, 180] on icon "Open photos pop-in" at bounding box center [332, 181] width 8 height 8
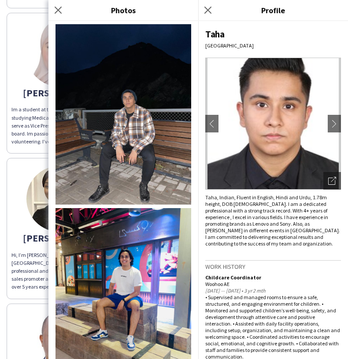
scroll to position [327, 0]
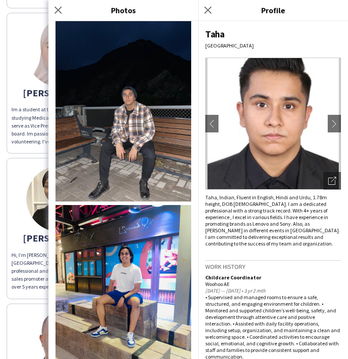
click at [122, 272] on img at bounding box center [123, 295] width 136 height 181
